Goal: Transaction & Acquisition: Book appointment/travel/reservation

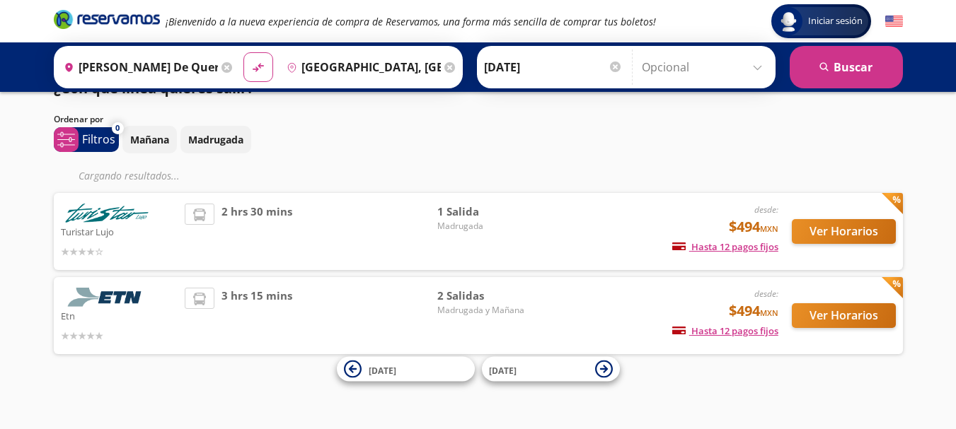
scroll to position [35, 0]
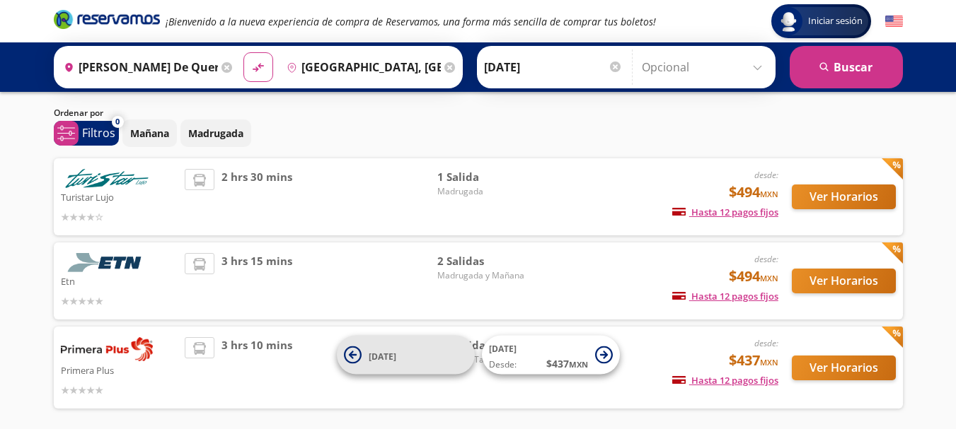
click at [353, 353] on icon at bounding box center [353, 356] width 18 height 18
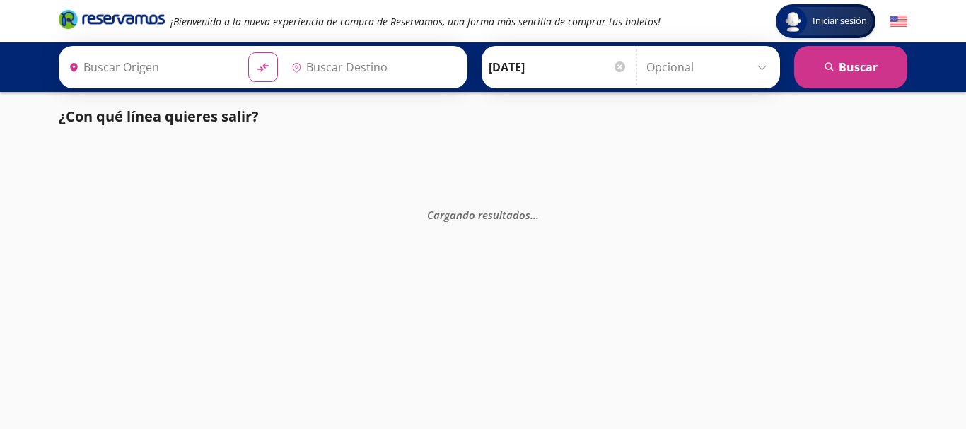
type input "[GEOGRAPHIC_DATA], [GEOGRAPHIC_DATA]"
type input "[PERSON_NAME] de Querétaro, [GEOGRAPHIC_DATA]"
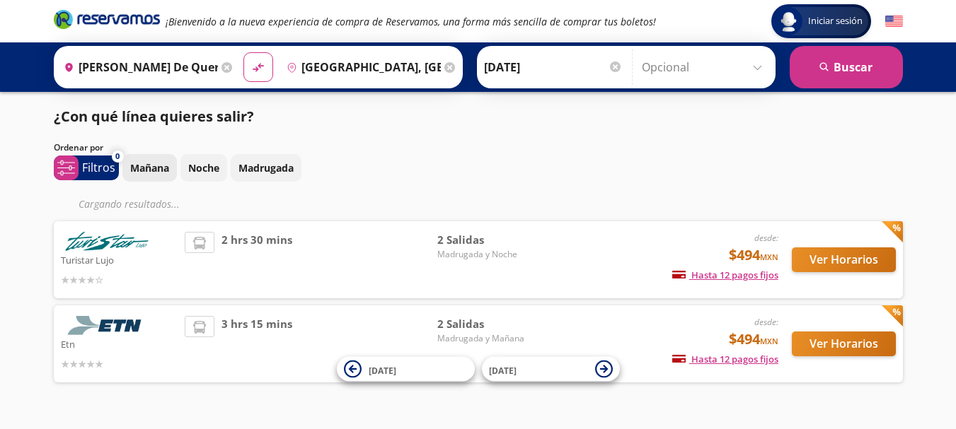
click at [158, 170] on p "Mañana" at bounding box center [149, 168] width 39 height 15
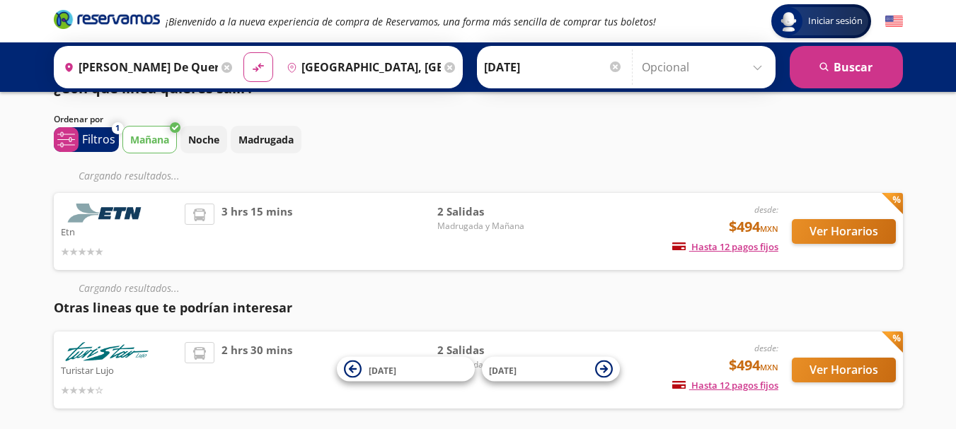
scroll to position [89, 0]
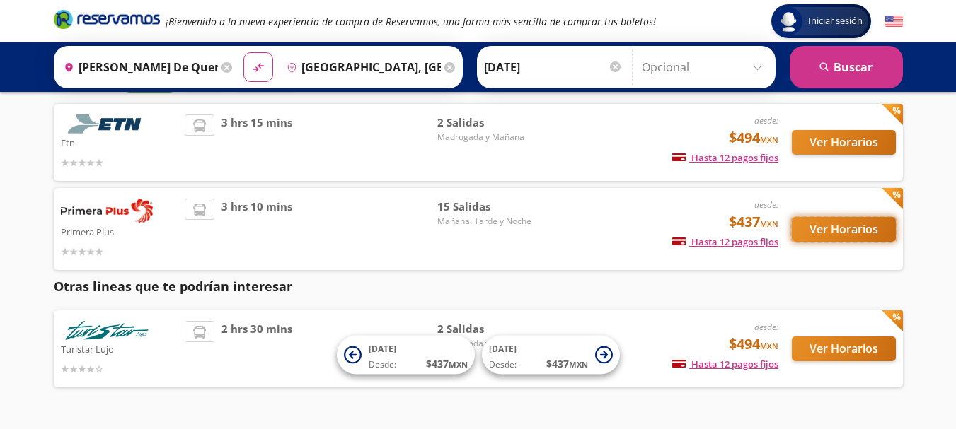
click at [833, 225] on button "Ver Horarios" at bounding box center [844, 229] width 104 height 25
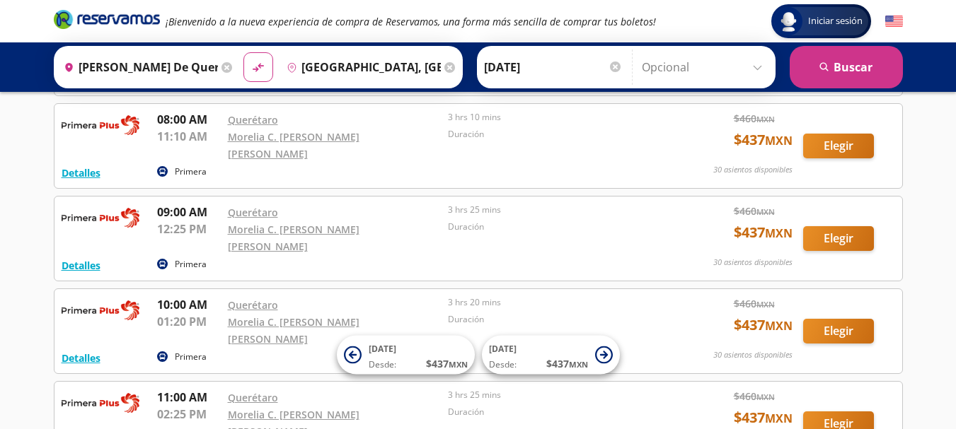
scroll to position [264, 0]
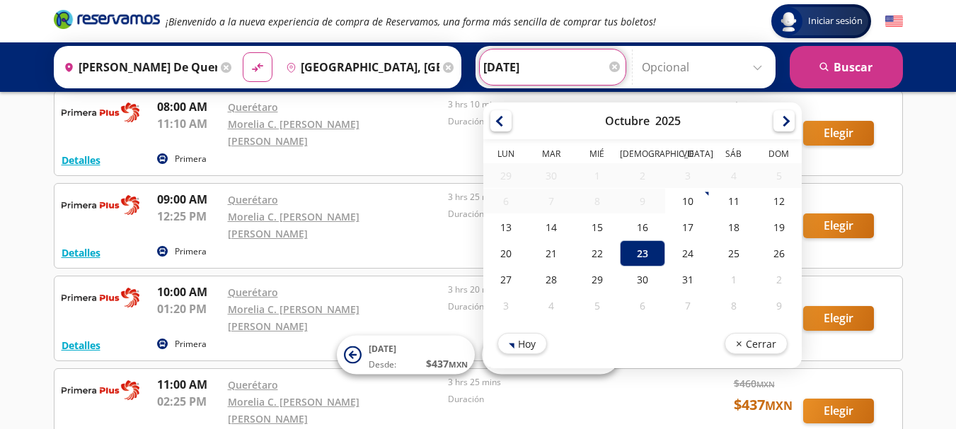
click at [530, 70] on input "[DATE]" at bounding box center [552, 67] width 139 height 35
click at [684, 254] on div "24" at bounding box center [687, 254] width 45 height 26
type input "[DATE]"
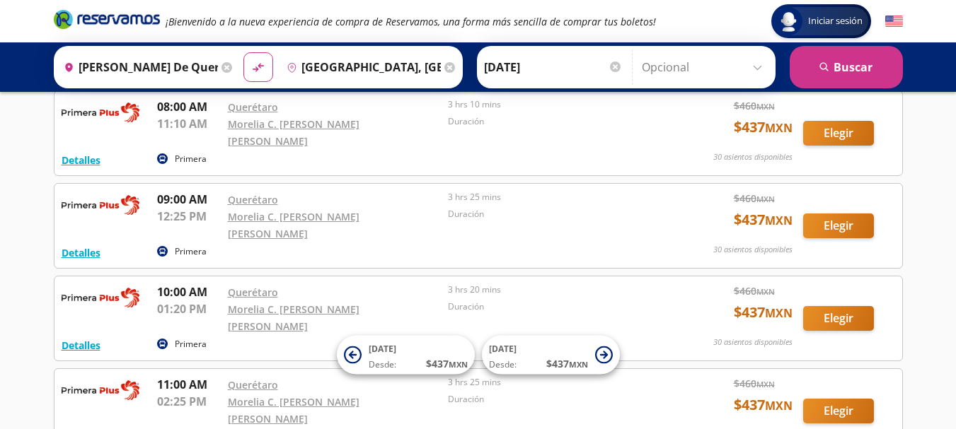
click at [757, 67] on input "Opcional" at bounding box center [705, 67] width 127 height 35
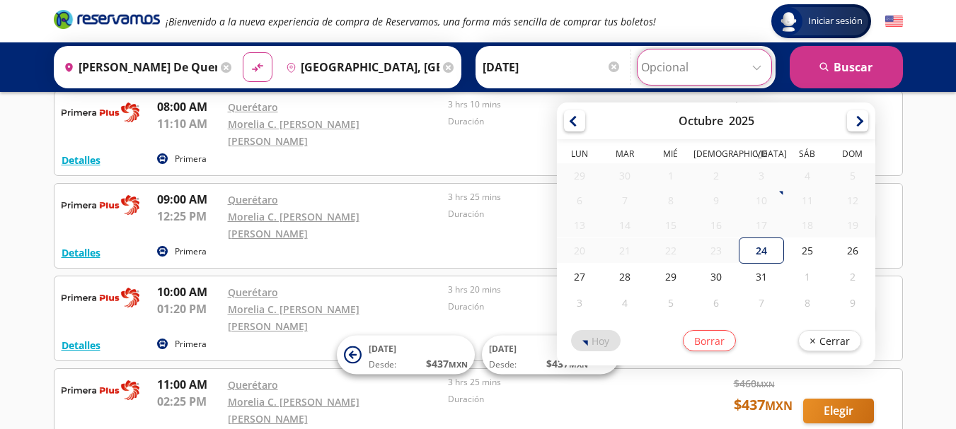
click at [766, 252] on div "24" at bounding box center [761, 251] width 45 height 26
type input "[DATE]"
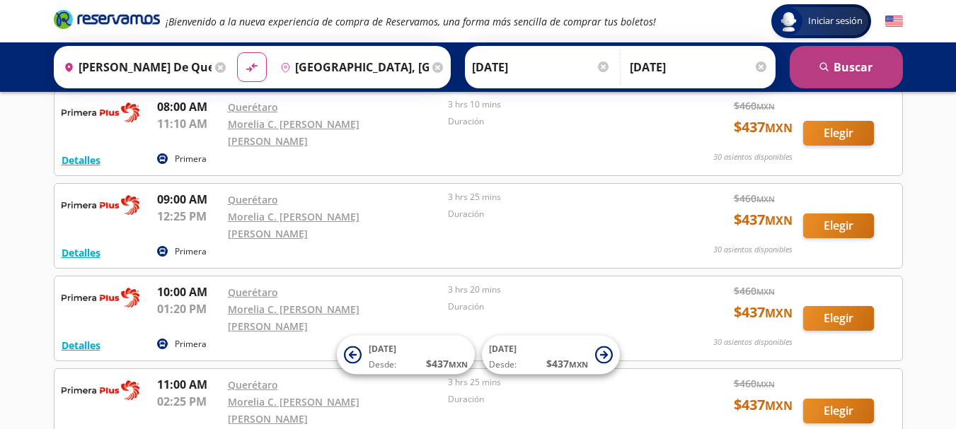
click at [845, 66] on button "search [GEOGRAPHIC_DATA]" at bounding box center [845, 67] width 113 height 42
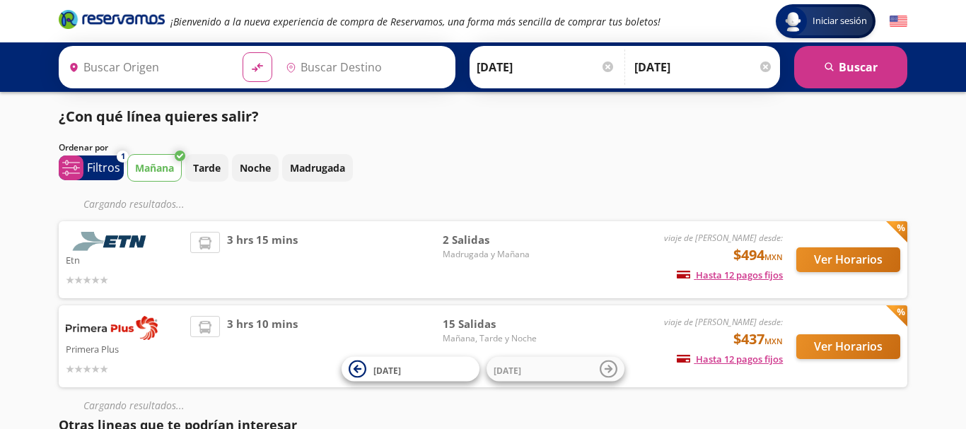
type input "[PERSON_NAME] de Querétaro, [GEOGRAPHIC_DATA]"
type input "[GEOGRAPHIC_DATA], [GEOGRAPHIC_DATA]"
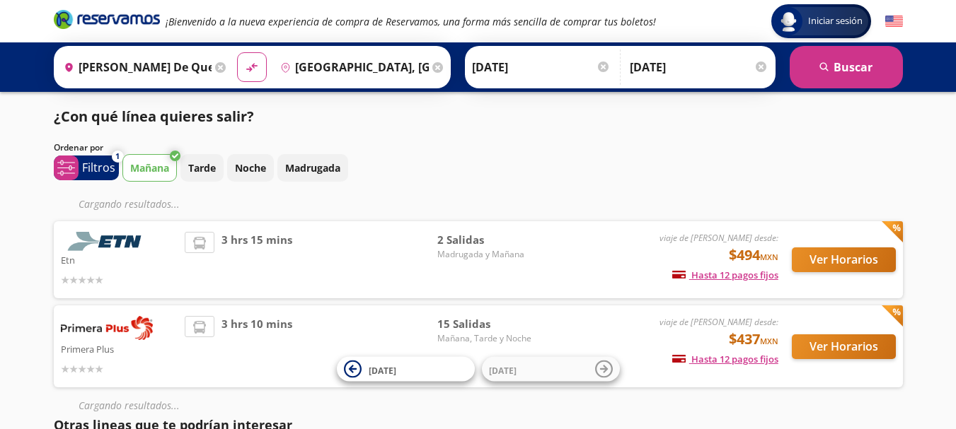
click at [133, 349] on p "Primera Plus" at bounding box center [119, 348] width 117 height 17
click at [828, 344] on button "Ver Horarios" at bounding box center [844, 347] width 104 height 25
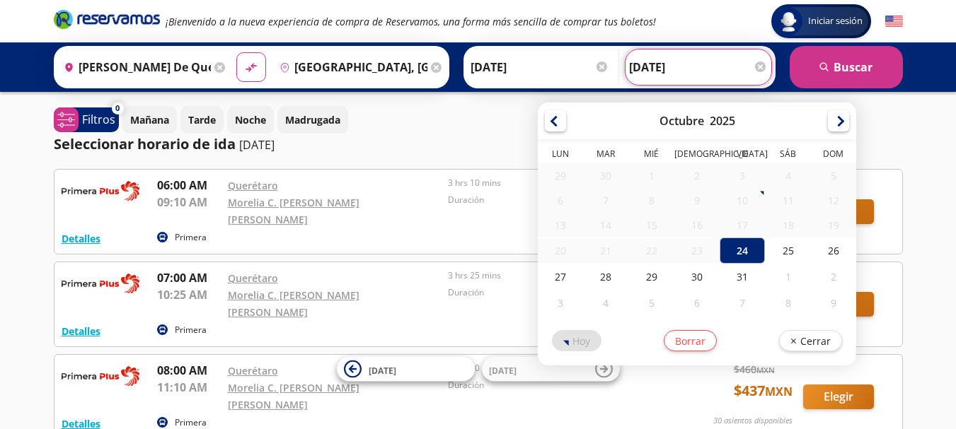
click at [658, 70] on input "[DATE]" at bounding box center [698, 67] width 139 height 35
click at [788, 252] on div "25" at bounding box center [787, 251] width 45 height 26
type input "[DATE]"
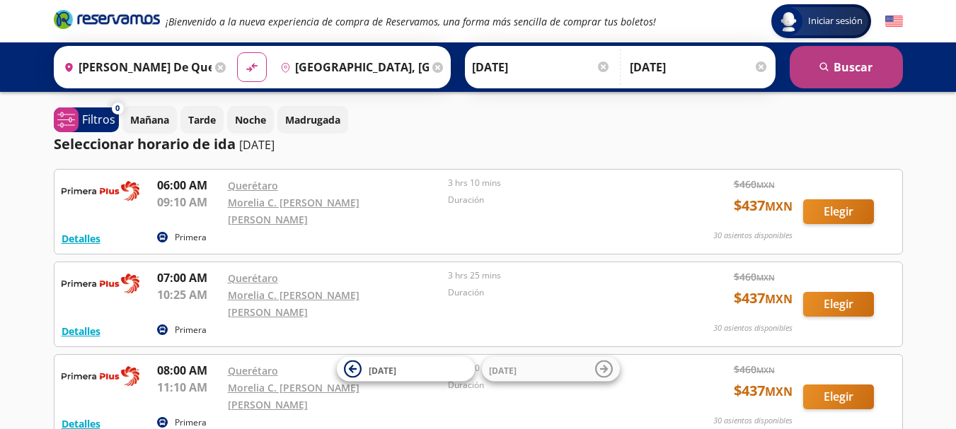
click at [835, 60] on button "search [GEOGRAPHIC_DATA]" at bounding box center [845, 67] width 113 height 42
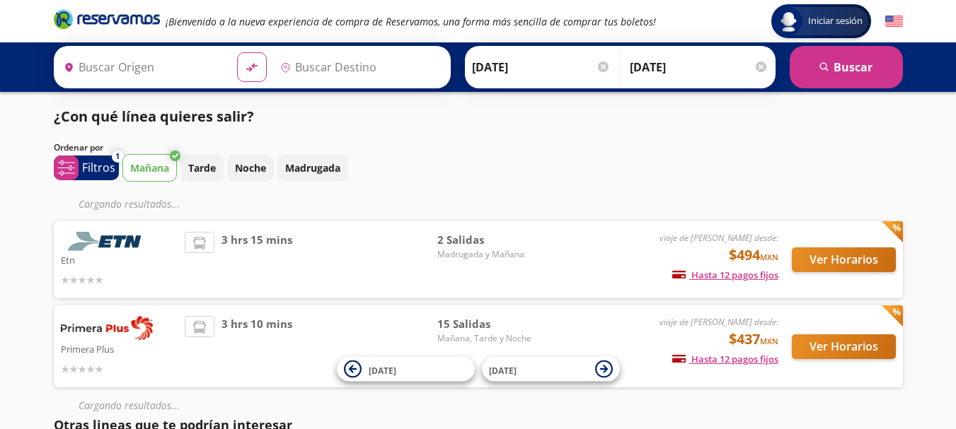
type input "[PERSON_NAME] de Querétaro, [GEOGRAPHIC_DATA]"
type input "[GEOGRAPHIC_DATA], [GEOGRAPHIC_DATA]"
click at [121, 352] on p "Primera Plus" at bounding box center [119, 348] width 117 height 17
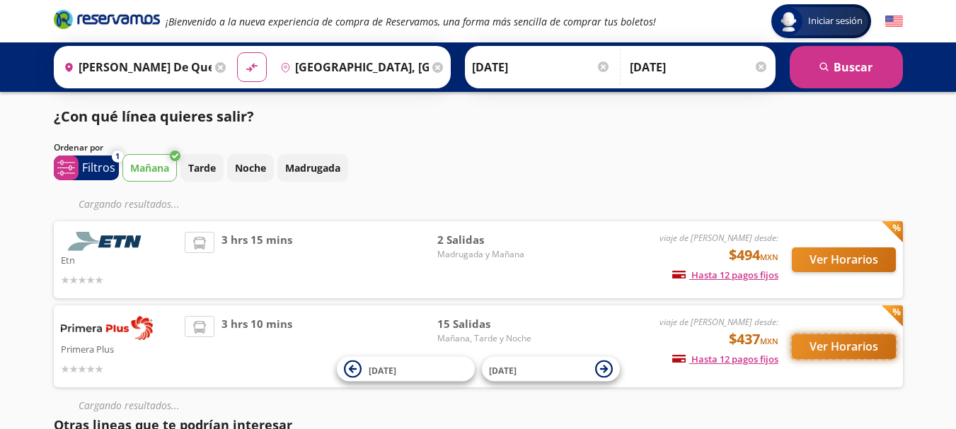
click at [831, 345] on button "Ver Horarios" at bounding box center [844, 347] width 104 height 25
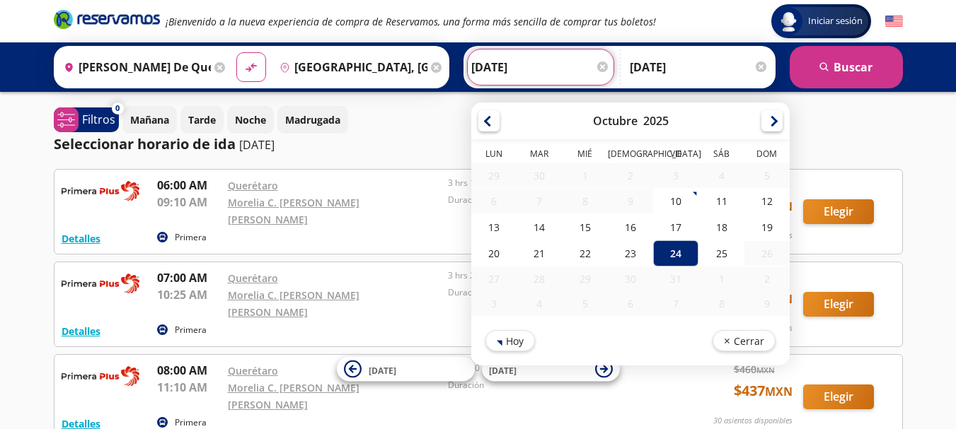
click at [484, 63] on input "[DATE]" at bounding box center [540, 67] width 139 height 35
click at [669, 254] on div "24" at bounding box center [675, 254] width 45 height 26
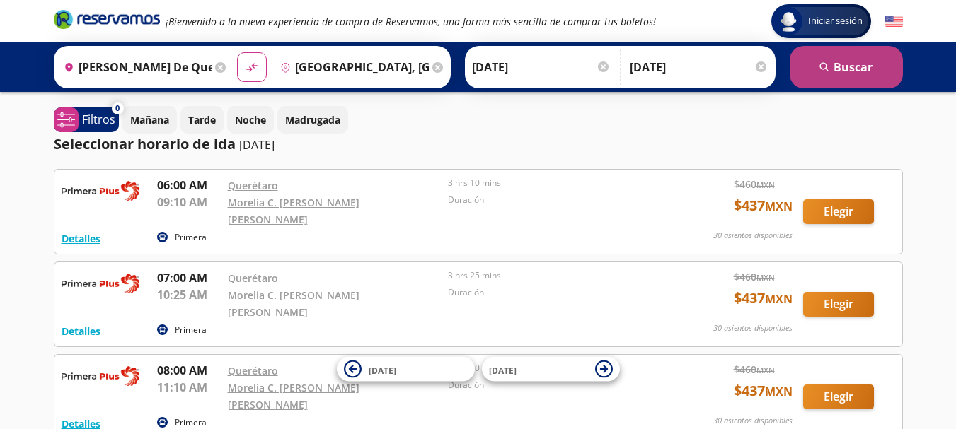
click at [846, 67] on button "search [GEOGRAPHIC_DATA]" at bounding box center [845, 67] width 113 height 42
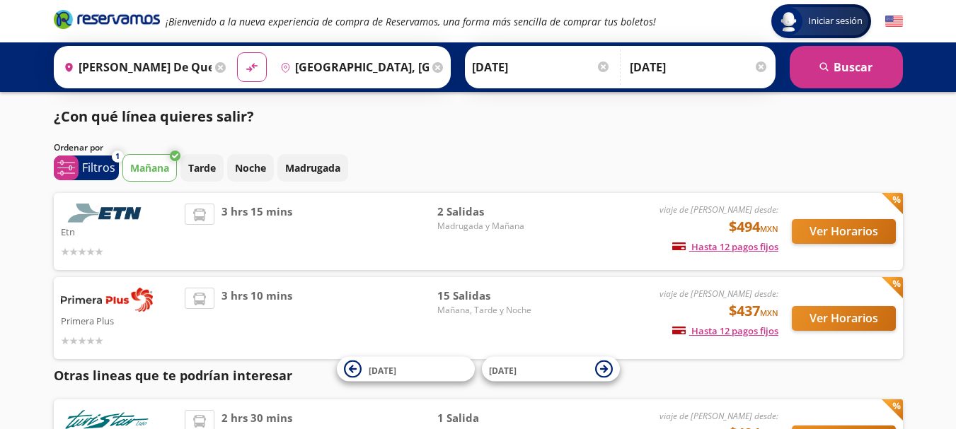
click at [110, 233] on p "Etn" at bounding box center [119, 231] width 117 height 17
click at [849, 226] on button "Ver Horarios" at bounding box center [844, 231] width 104 height 25
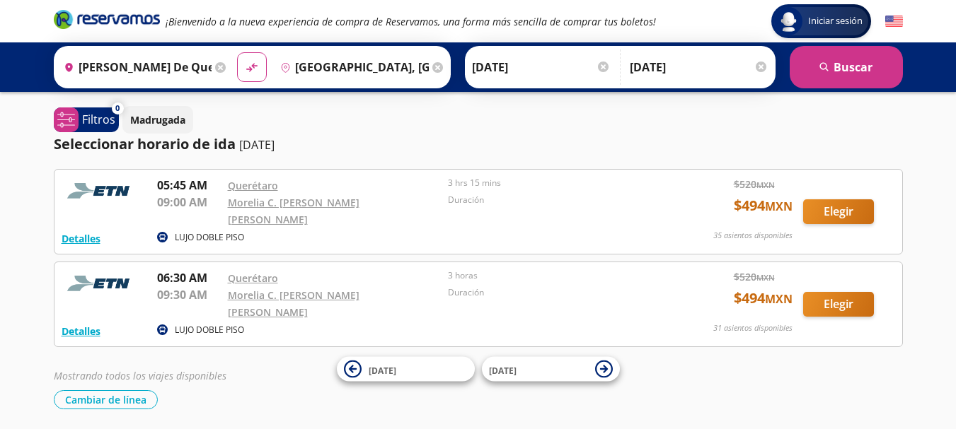
scroll to position [28, 0]
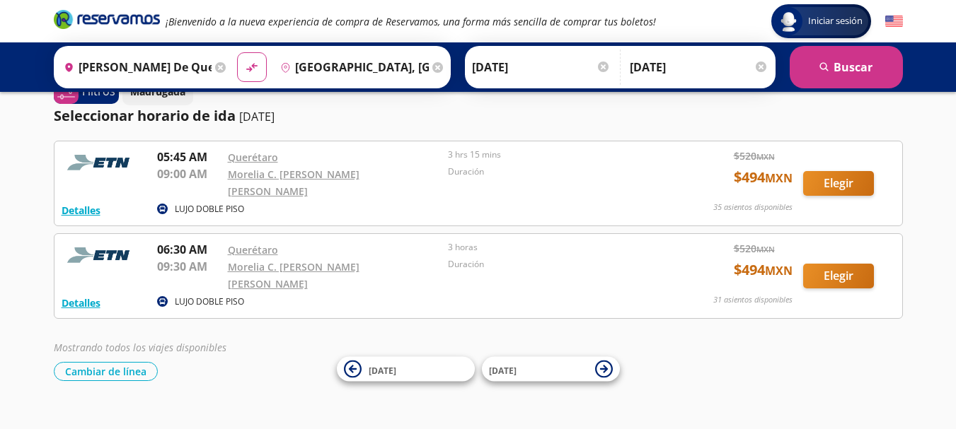
click at [161, 66] on input "[PERSON_NAME] de Querétaro, [GEOGRAPHIC_DATA]" at bounding box center [135, 67] width 154 height 35
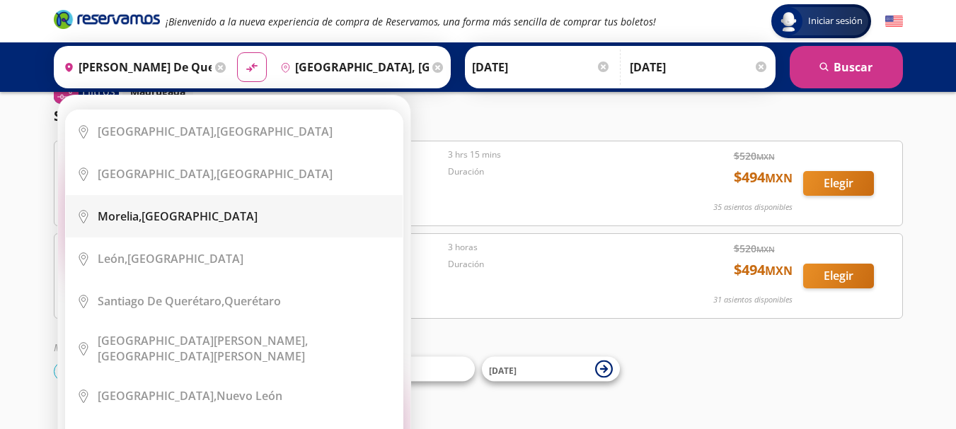
click at [170, 216] on div "[GEOGRAPHIC_DATA], [GEOGRAPHIC_DATA]" at bounding box center [178, 217] width 160 height 16
type input "[GEOGRAPHIC_DATA], [GEOGRAPHIC_DATA]"
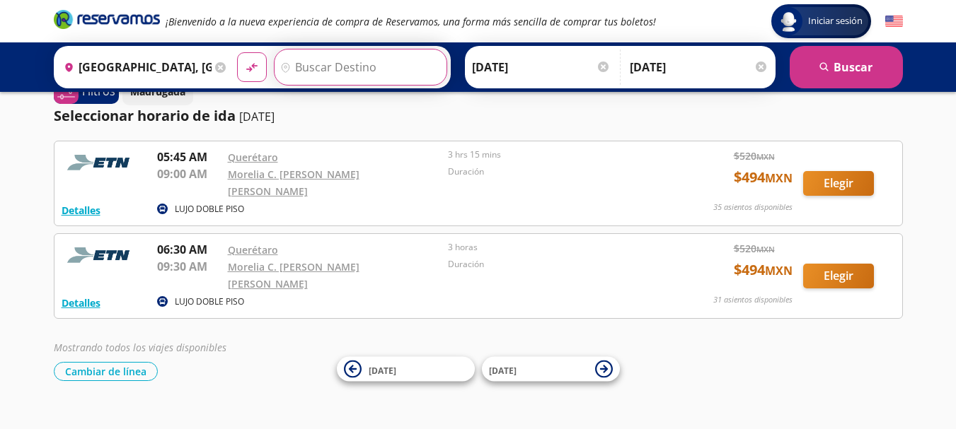
click at [393, 66] on input "Destino" at bounding box center [358, 67] width 168 height 35
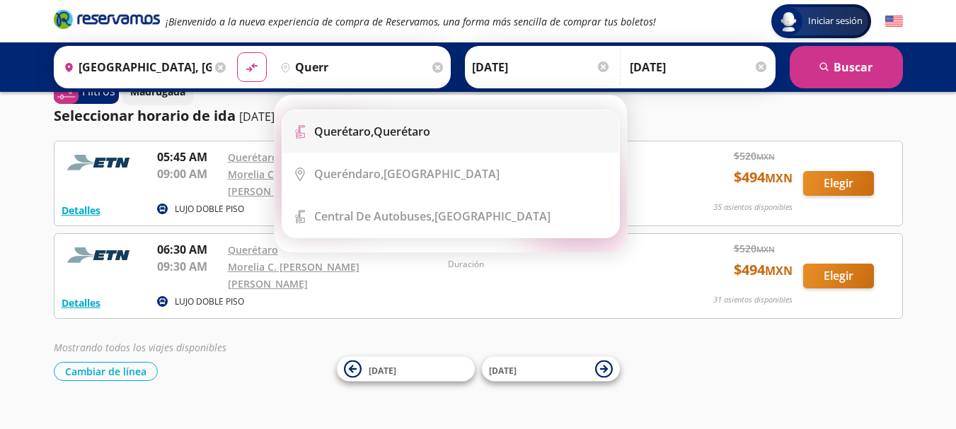
click at [366, 128] on b "Querétaro," at bounding box center [343, 132] width 59 height 16
type input "Querétaro, Querétaro"
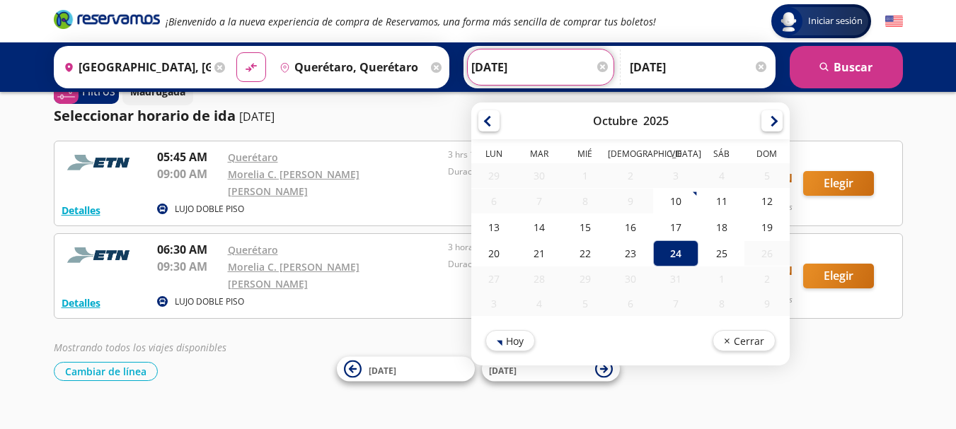
click at [551, 66] on input "[DATE]" at bounding box center [540, 67] width 139 height 35
click at [662, 249] on div "24" at bounding box center [675, 254] width 45 height 26
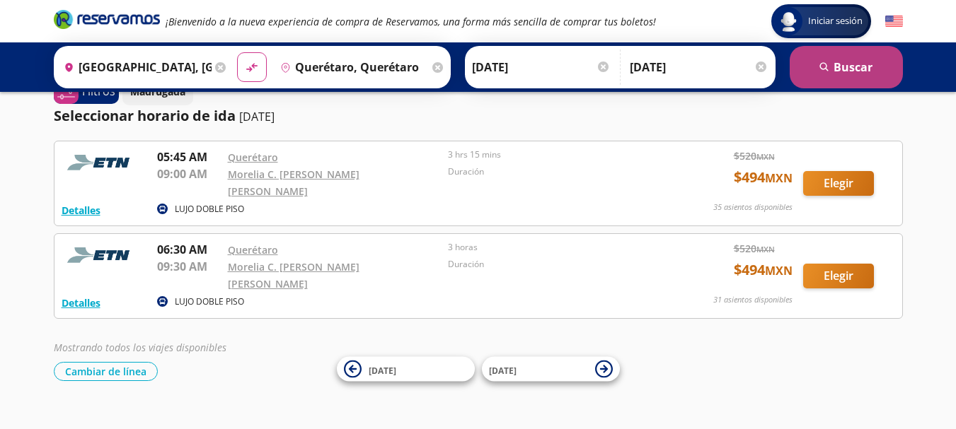
click at [848, 65] on button "search [GEOGRAPHIC_DATA]" at bounding box center [845, 67] width 113 height 42
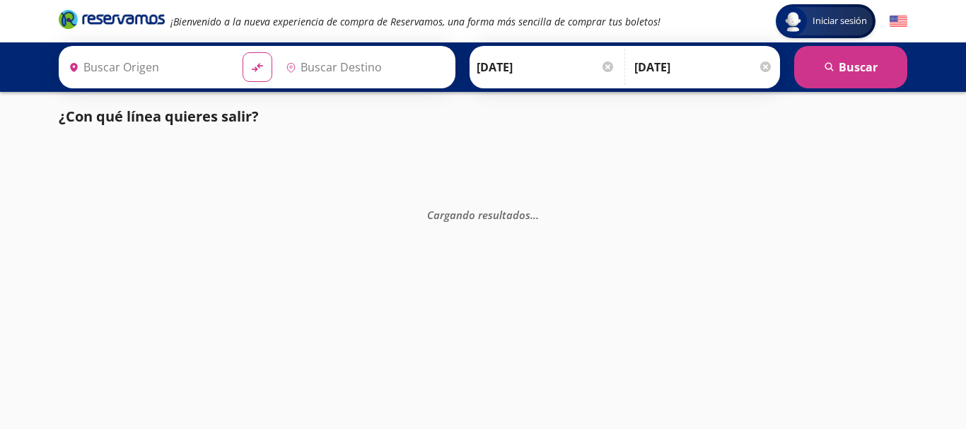
type input "[GEOGRAPHIC_DATA], [GEOGRAPHIC_DATA]"
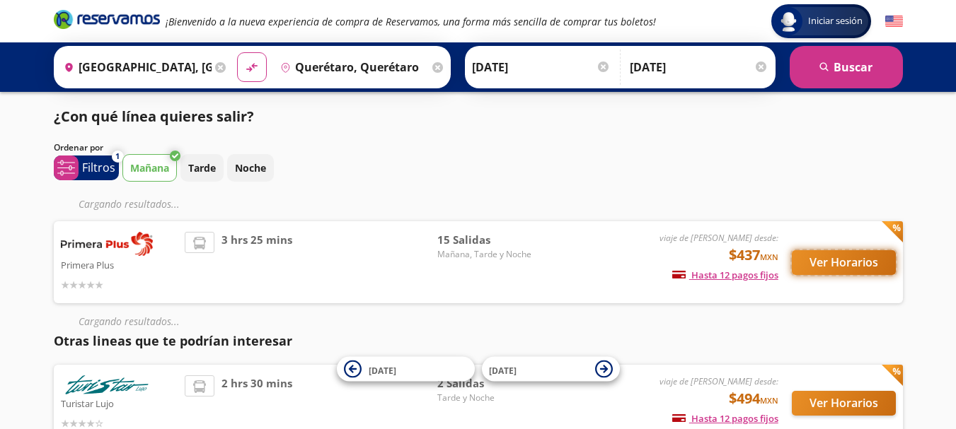
click at [828, 260] on button "Ver Horarios" at bounding box center [844, 262] width 104 height 25
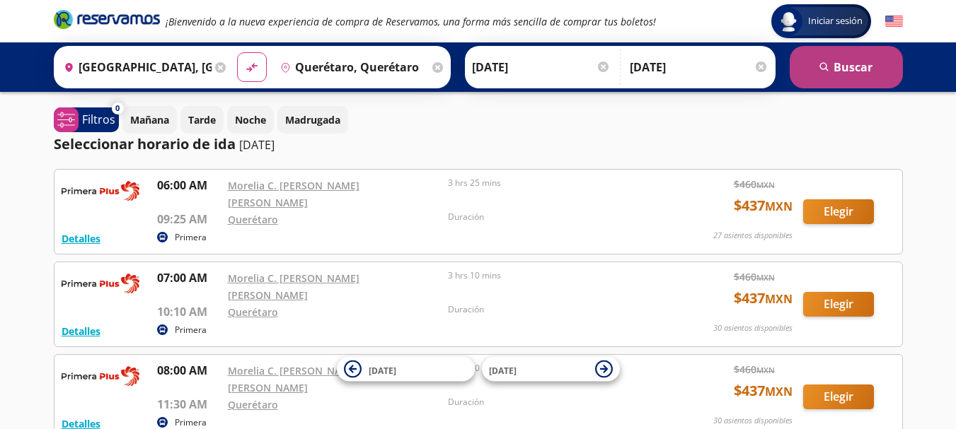
click at [845, 66] on button "search [GEOGRAPHIC_DATA]" at bounding box center [845, 67] width 113 height 42
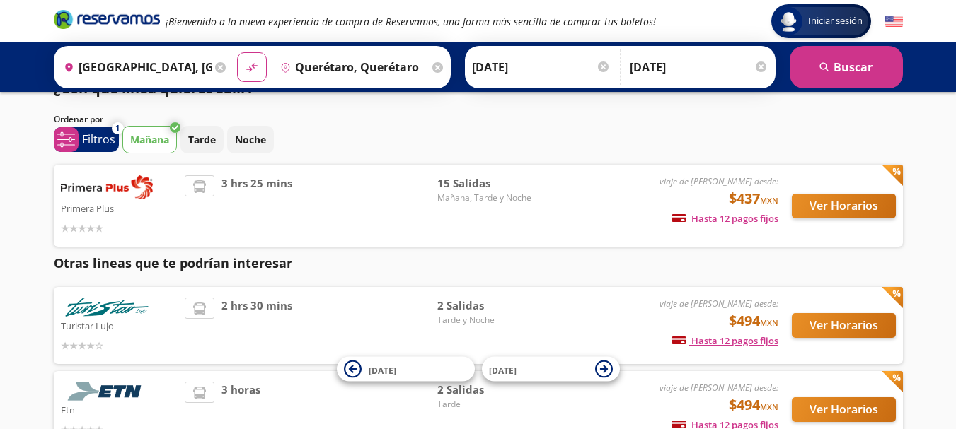
scroll to position [104, 0]
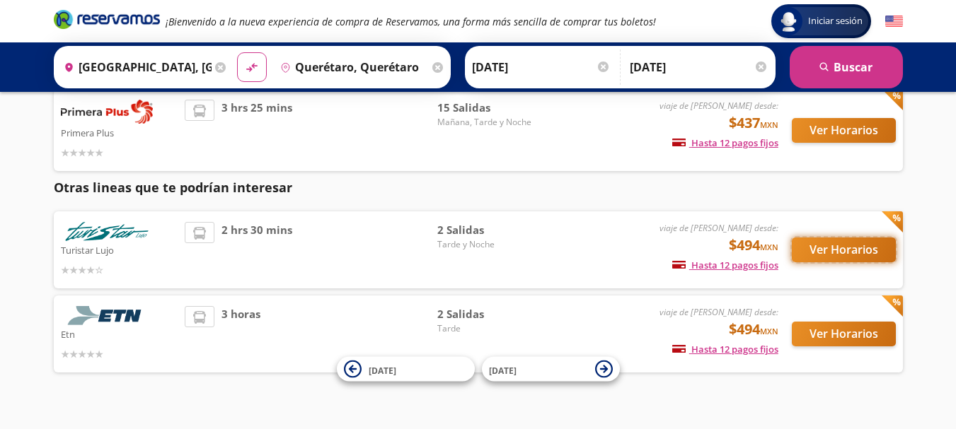
click at [826, 247] on button "Ver Horarios" at bounding box center [844, 250] width 104 height 25
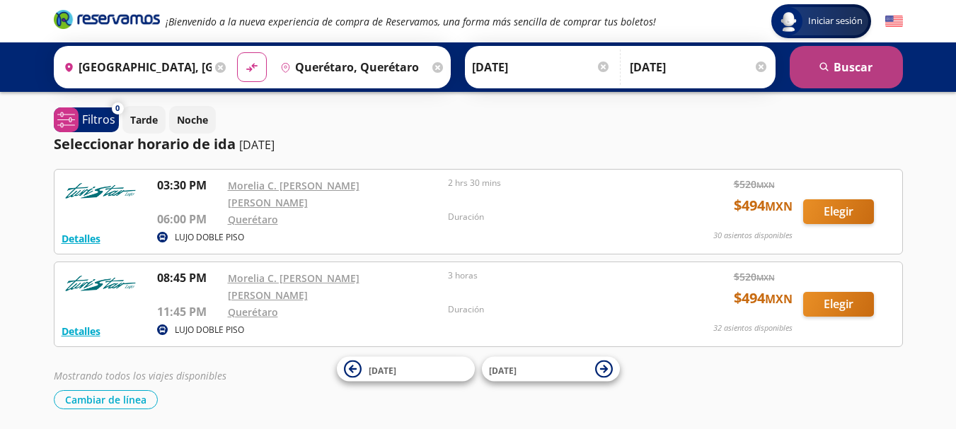
click at [828, 66] on icon "search" at bounding box center [824, 67] width 11 height 11
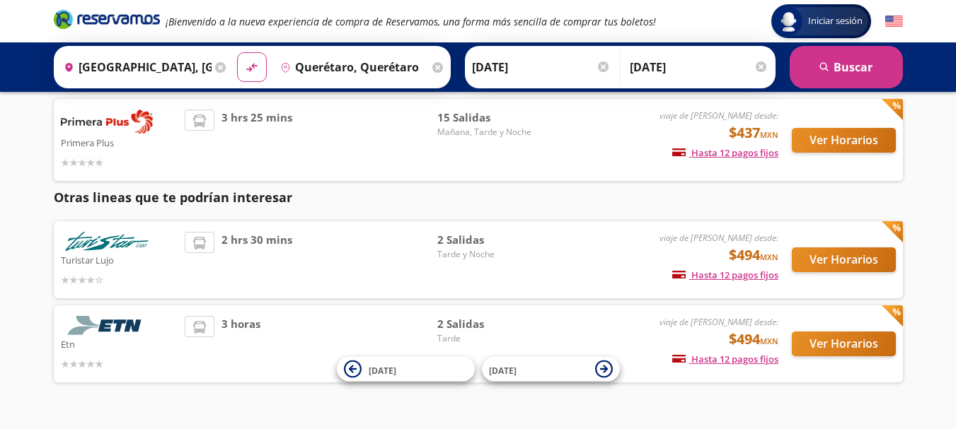
scroll to position [129, 0]
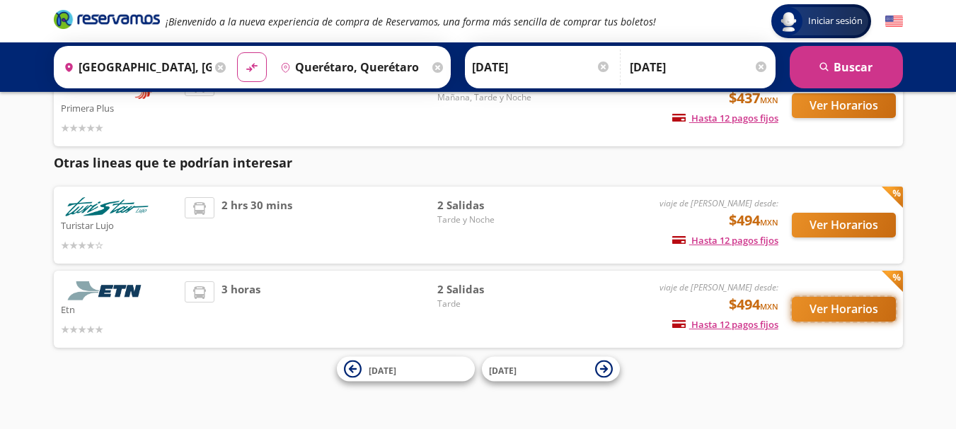
click at [844, 307] on button "Ver Horarios" at bounding box center [844, 309] width 104 height 25
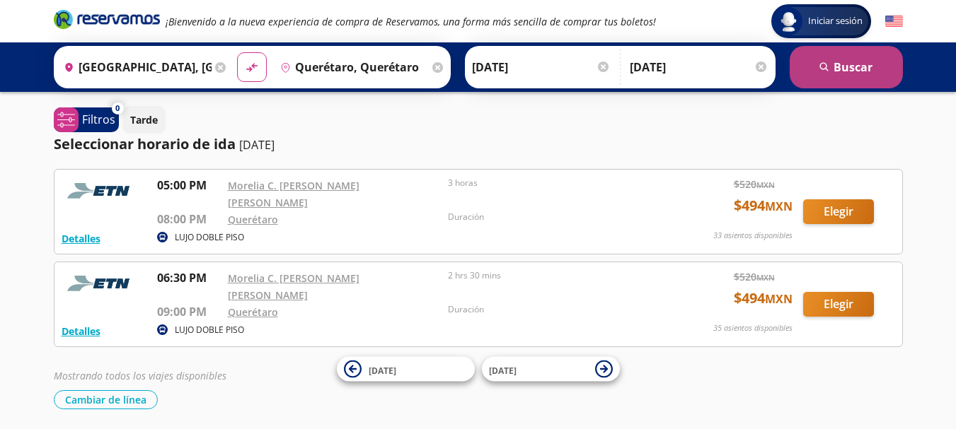
click at [845, 68] on button "search [GEOGRAPHIC_DATA]" at bounding box center [845, 67] width 113 height 42
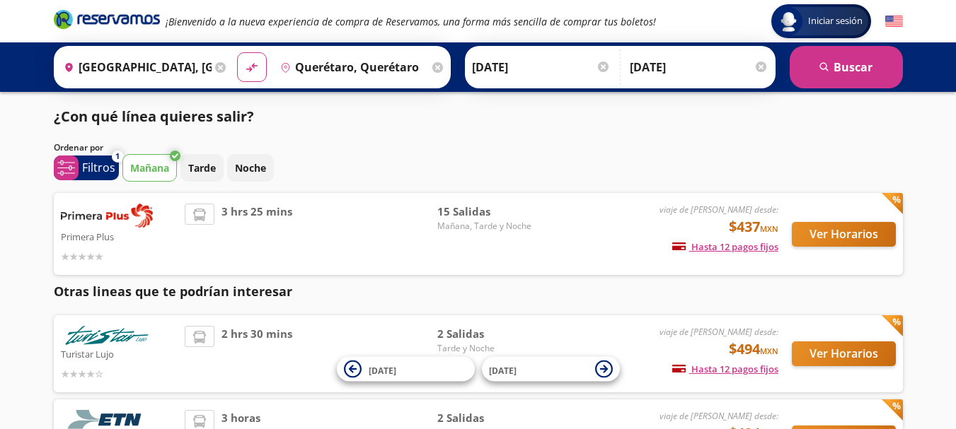
click at [121, 234] on p "Primera Plus" at bounding box center [119, 236] width 117 height 17
click at [349, 62] on input "Querétaro, Querétaro" at bounding box center [351, 67] width 154 height 35
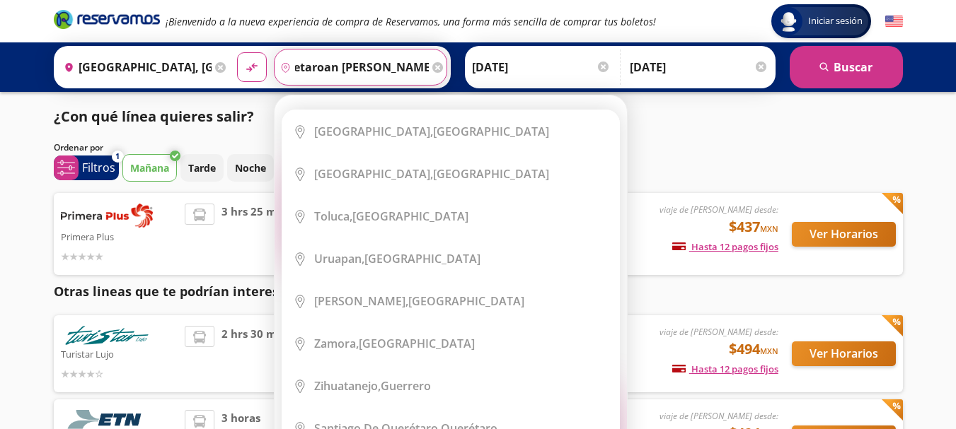
scroll to position [0, 108]
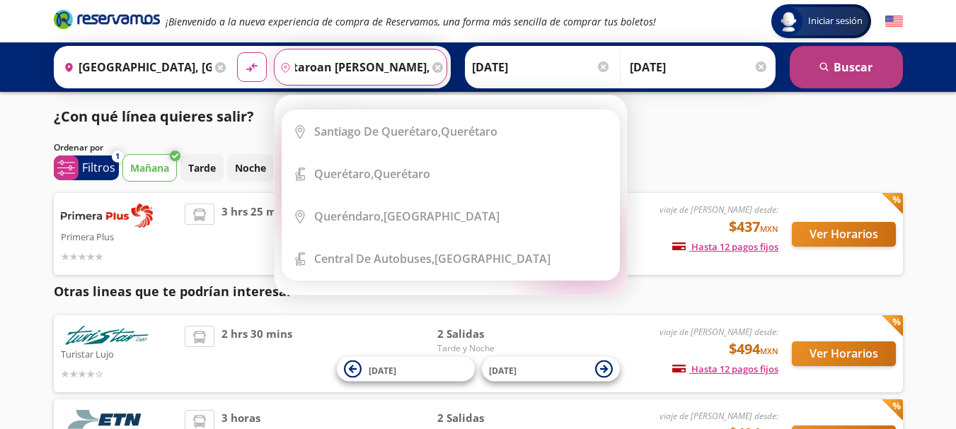
type input "queretaros, queretaroan [PERSON_NAME],qro"
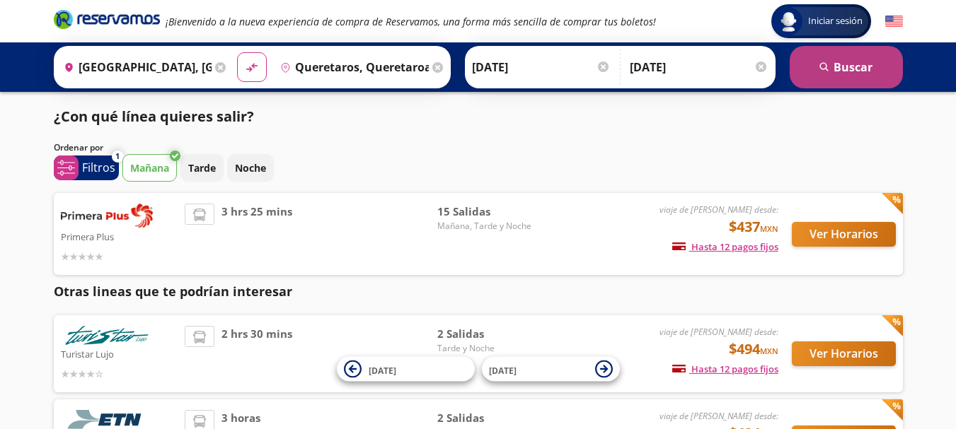
click at [835, 62] on button "search [GEOGRAPHIC_DATA]" at bounding box center [845, 67] width 113 height 42
